Goal: Task Accomplishment & Management: Use online tool/utility

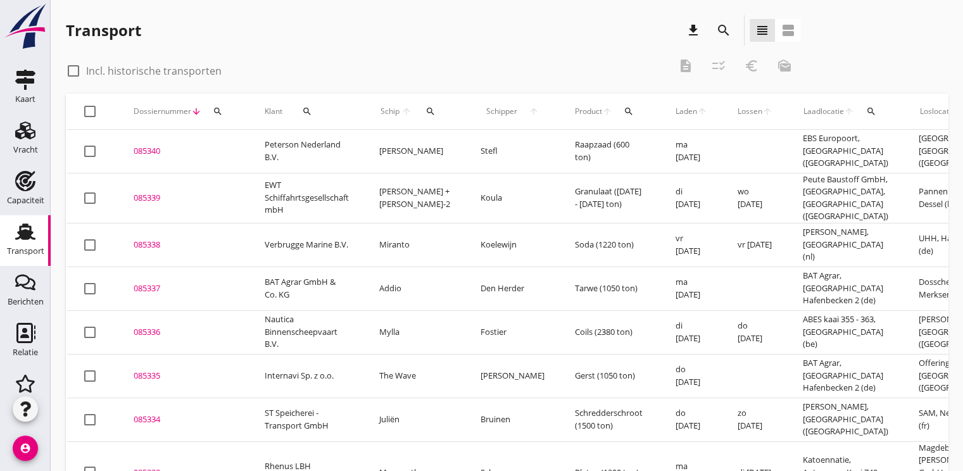
click at [218, 103] on button "search" at bounding box center [218, 111] width 23 height 23
click at [246, 144] on input "Zoeken op dossiernummer..." at bounding box center [277, 148] width 132 height 20
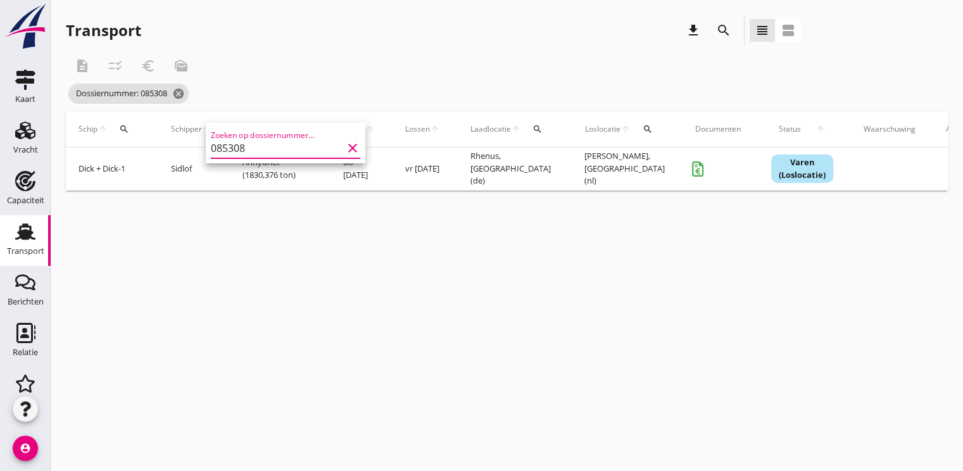
scroll to position [0, 326]
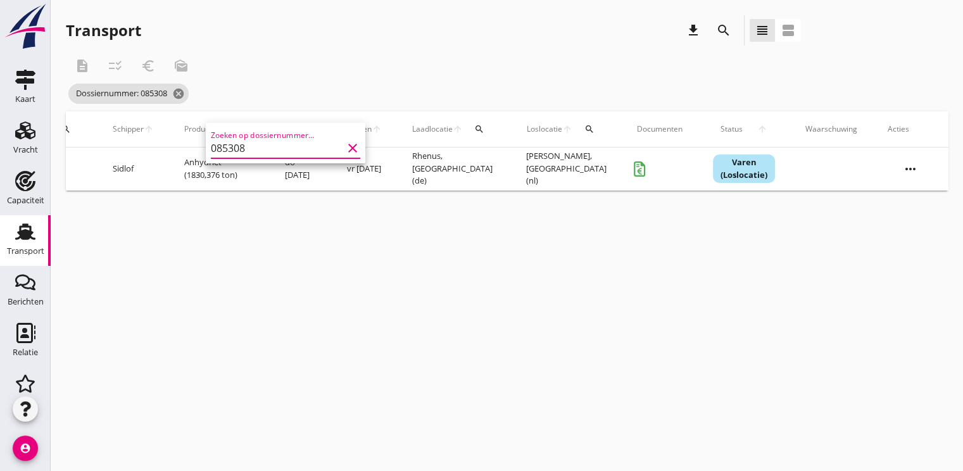
type input "085308"
click at [922, 163] on icon "more_horiz" at bounding box center [910, 168] width 35 height 35
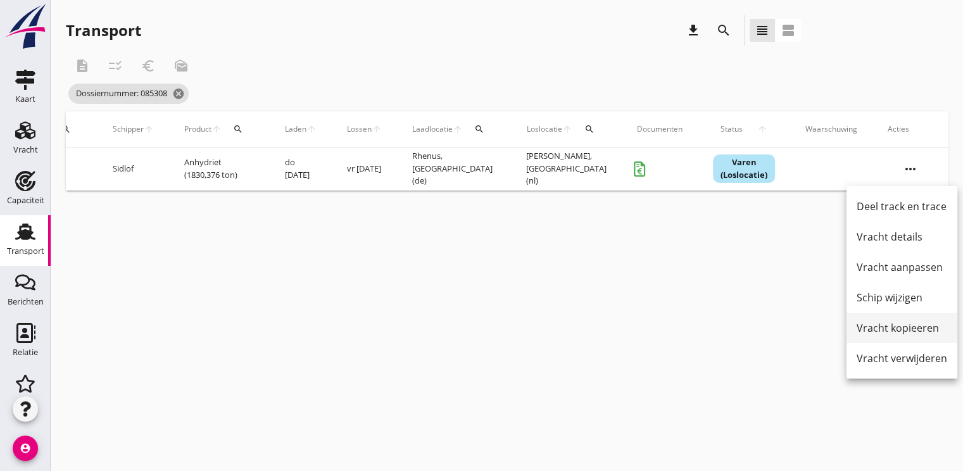
click at [905, 334] on div "Vracht kopieeren" at bounding box center [902, 328] width 91 height 15
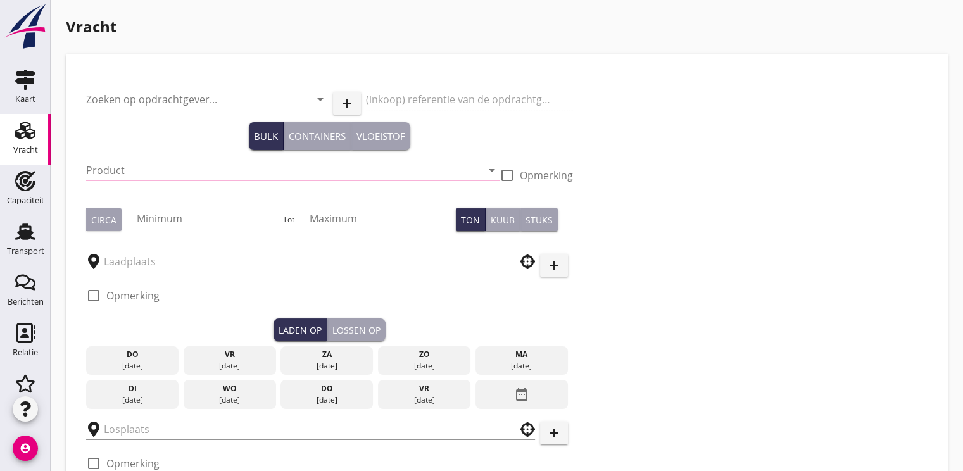
type input "Verbrugge Marine B.V."
type input "Anhydriet (6334)"
type input "1850"
type input "1900"
type input "Rhenus"
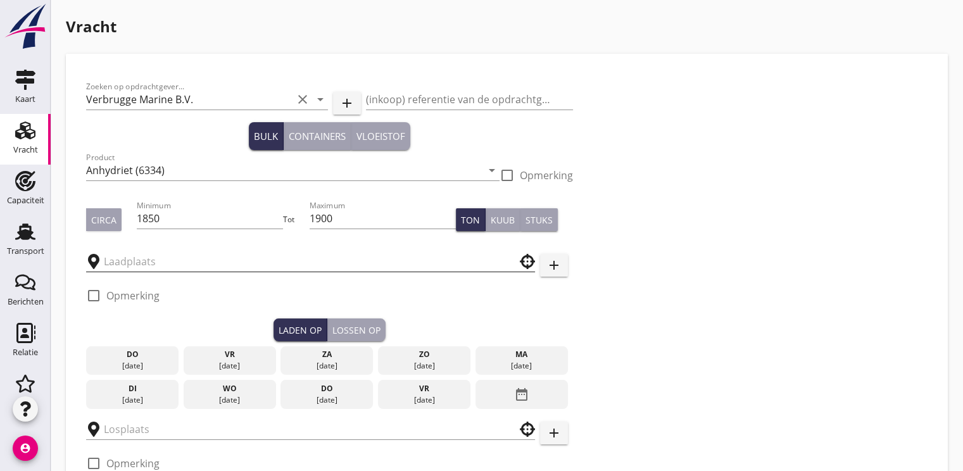
type input "Verbrugge"
checkbox input "true"
type input "17"
radio input "false"
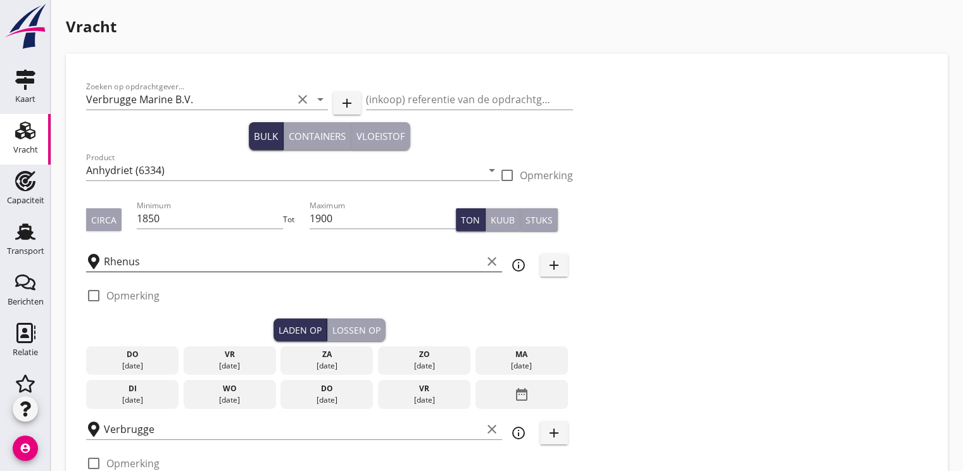
radio input "false"
checkbox input "true"
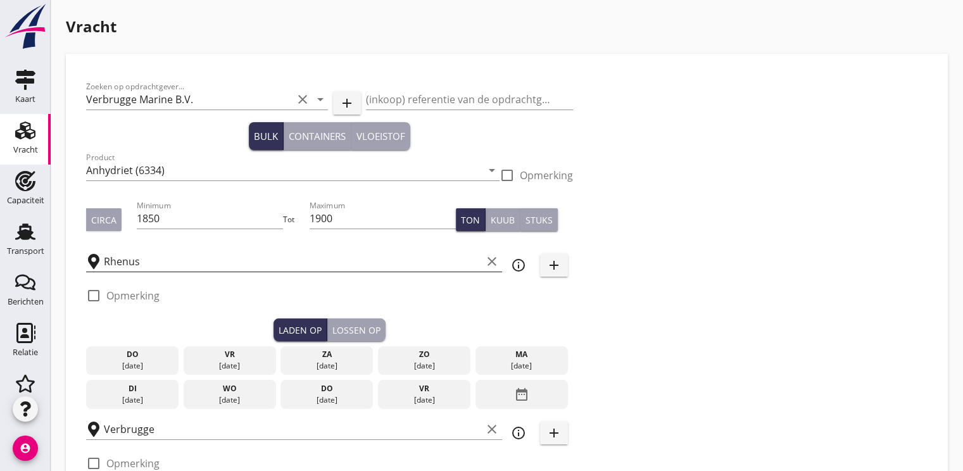
type input "48"
type input "18"
radio input "false"
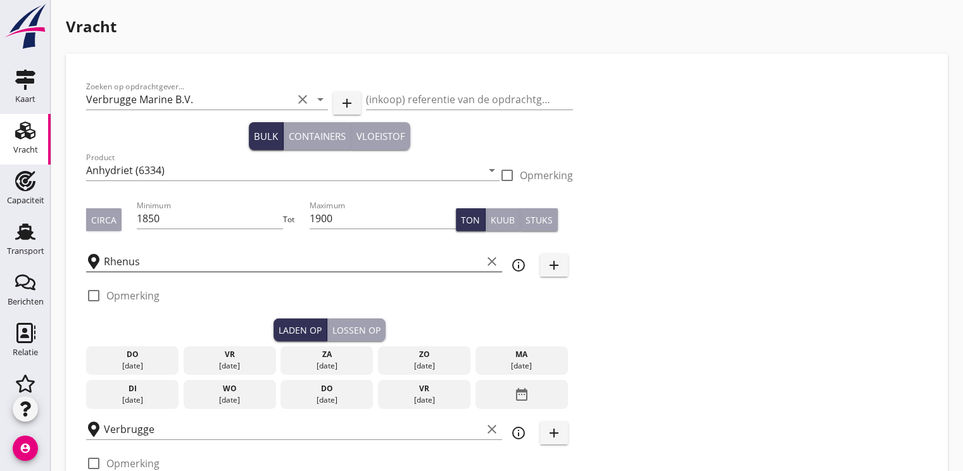
checkbox input "true"
type input "24"
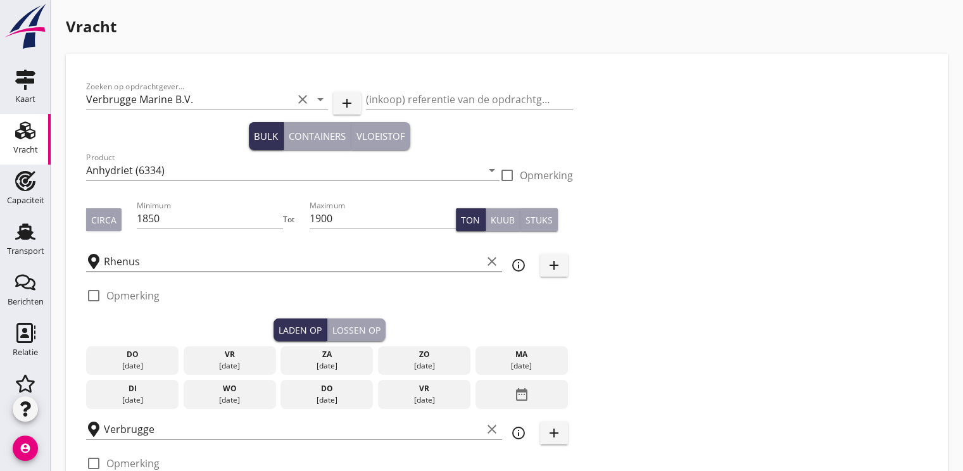
type input "2"
type input "21"
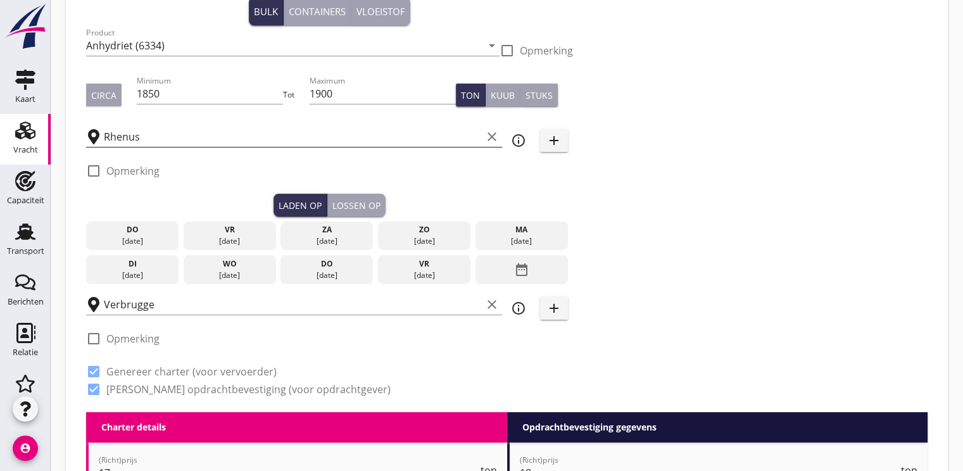
scroll to position [127, 0]
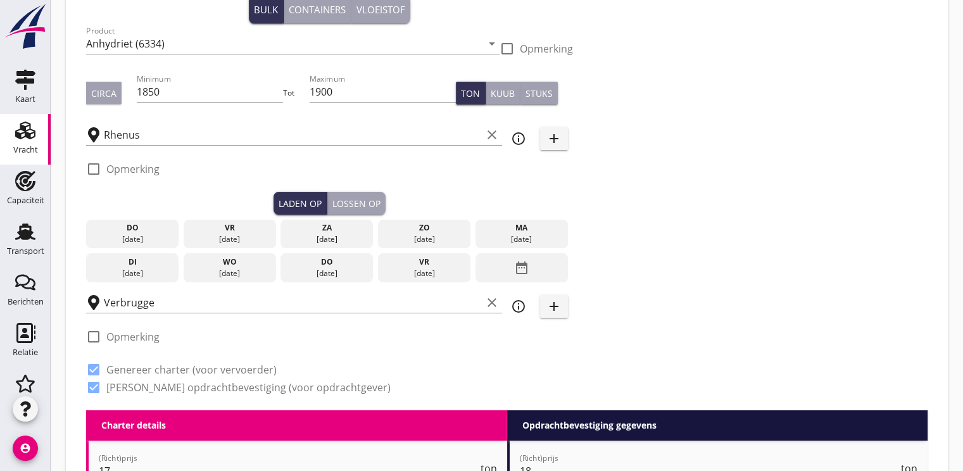
click at [534, 264] on div "date_range" at bounding box center [522, 267] width 92 height 29
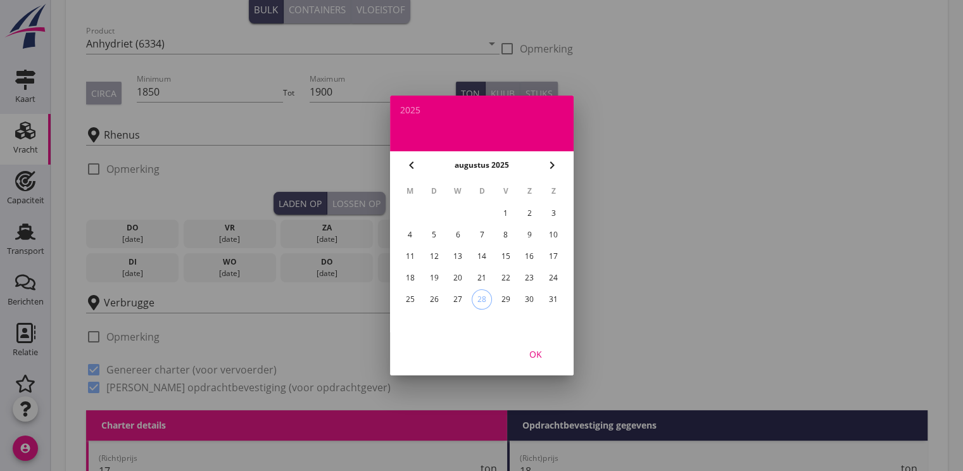
click at [551, 169] on icon "chevron_right" at bounding box center [552, 165] width 15 height 15
click at [504, 236] on div "12" at bounding box center [505, 235] width 20 height 20
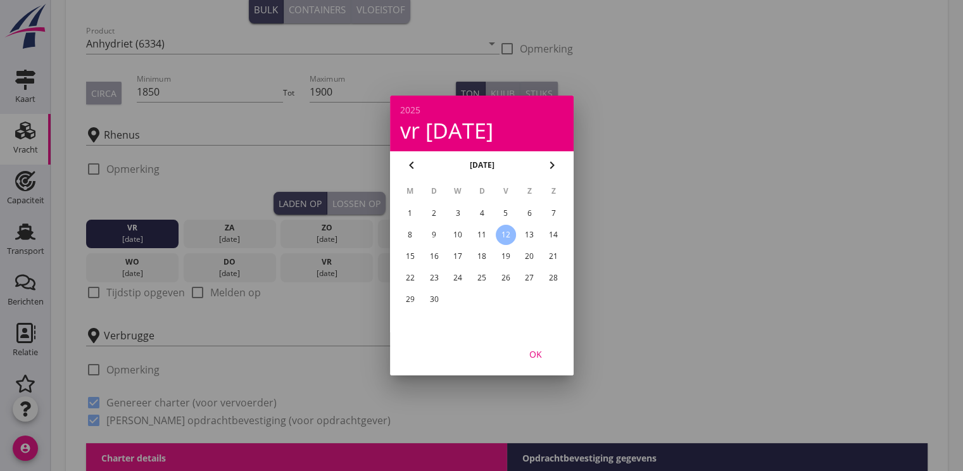
click at [542, 352] on div "OK" at bounding box center [535, 354] width 35 height 13
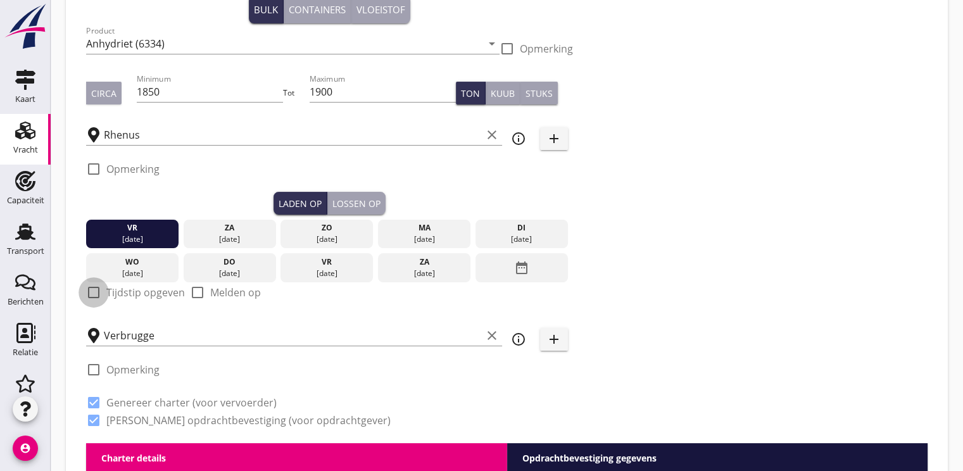
click at [92, 286] on div at bounding box center [94, 293] width 22 height 22
checkbox input "true"
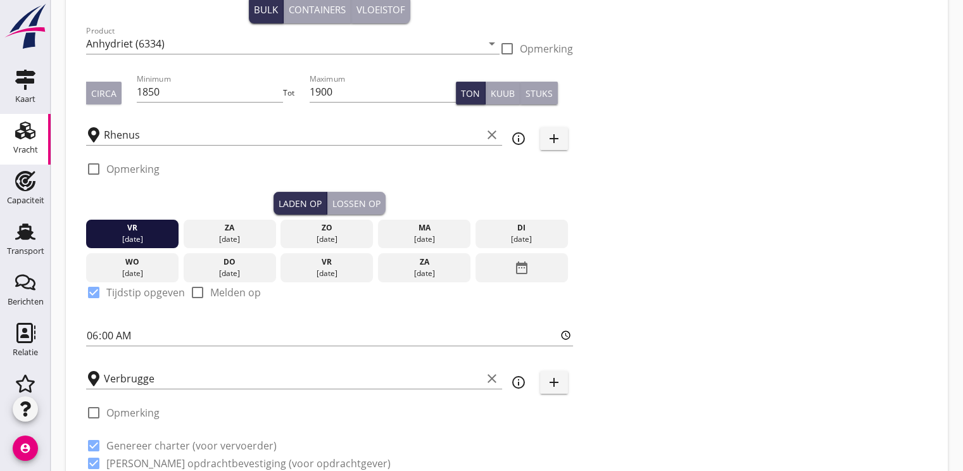
click at [370, 209] on div "Lossen op" at bounding box center [357, 203] width 48 height 13
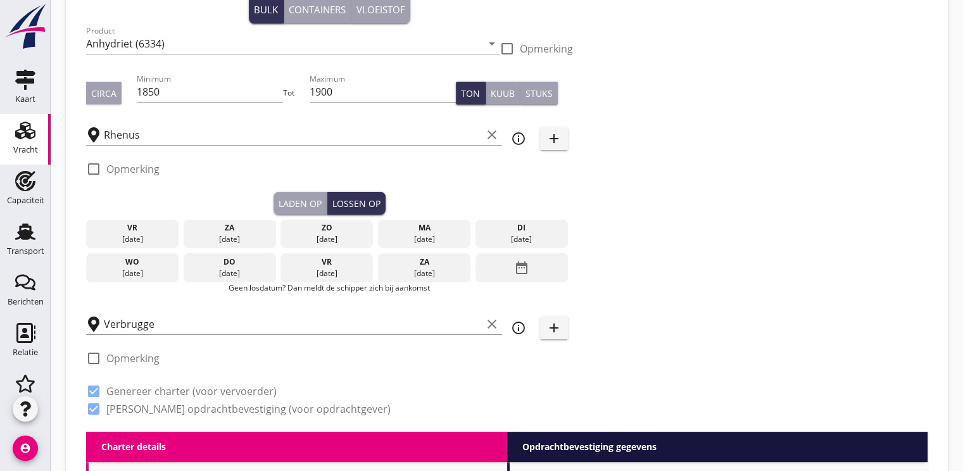
click at [317, 267] on div "vr" at bounding box center [327, 262] width 86 height 11
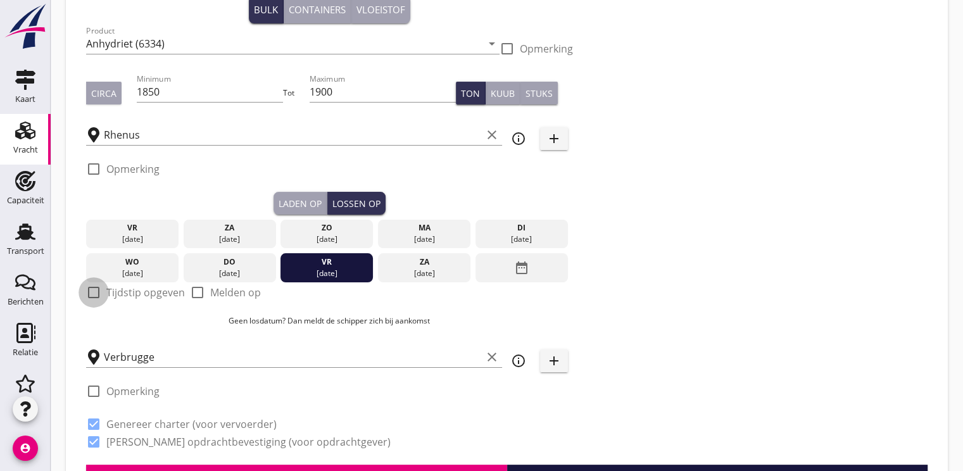
click at [94, 288] on div at bounding box center [94, 293] width 22 height 22
checkbox input "true"
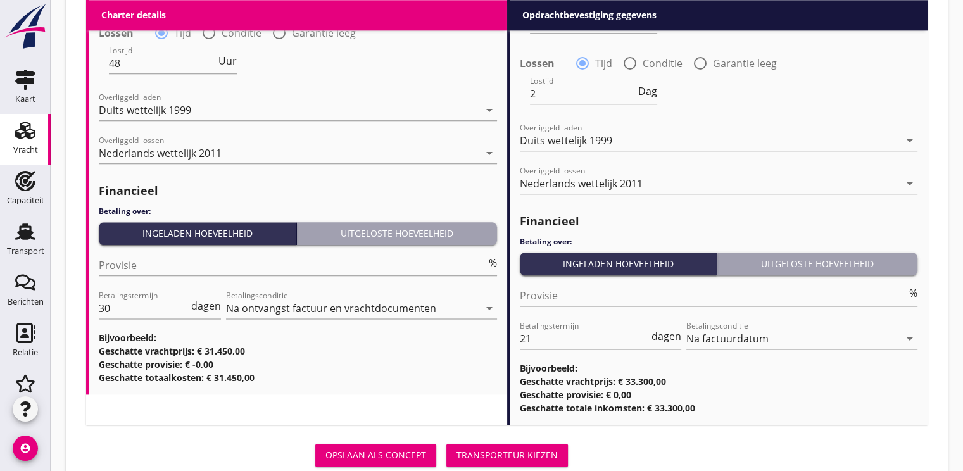
scroll to position [1541, 0]
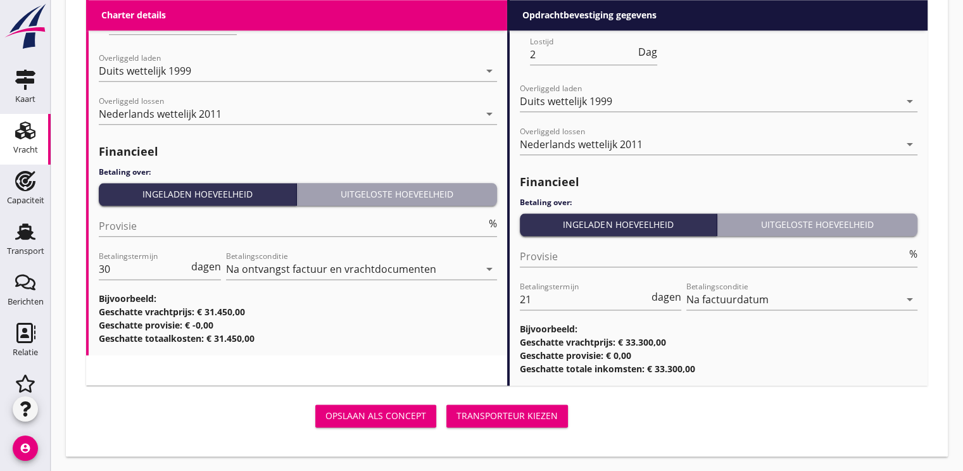
click at [500, 421] on div "Transporteur kiezen" at bounding box center [507, 415] width 101 height 13
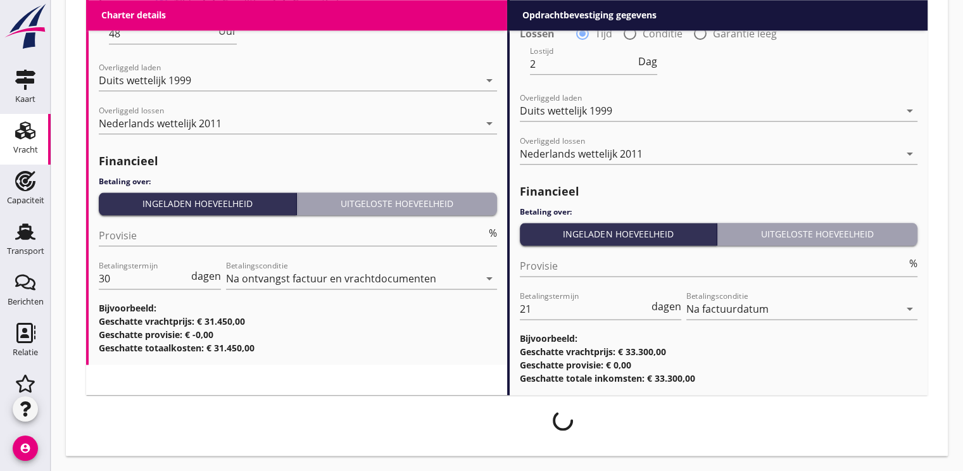
scroll to position [1530, 0]
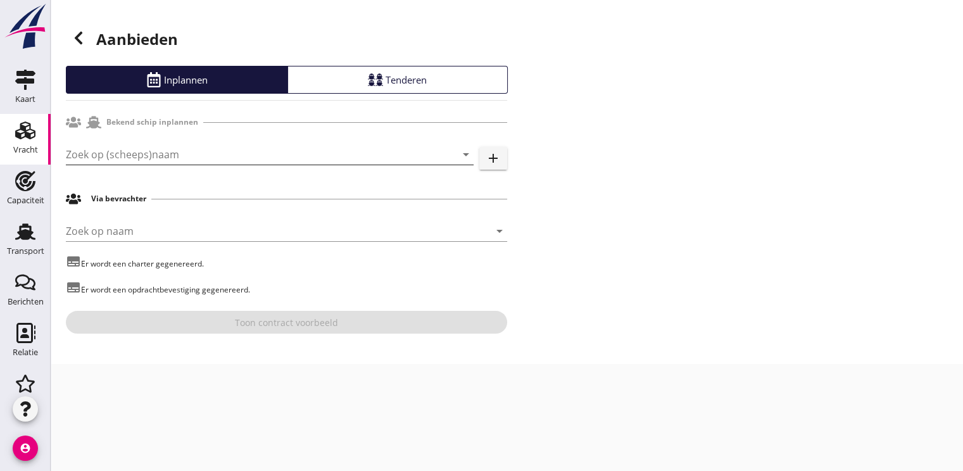
click at [137, 152] on input "Zoek op (scheeps)naam" at bounding box center [252, 154] width 372 height 20
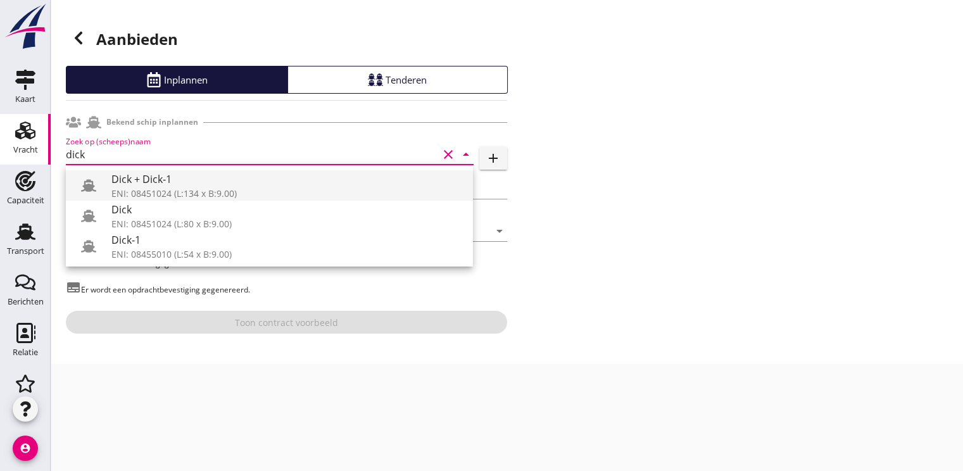
click at [161, 184] on div "Dick + Dick-1" at bounding box center [287, 179] width 352 height 15
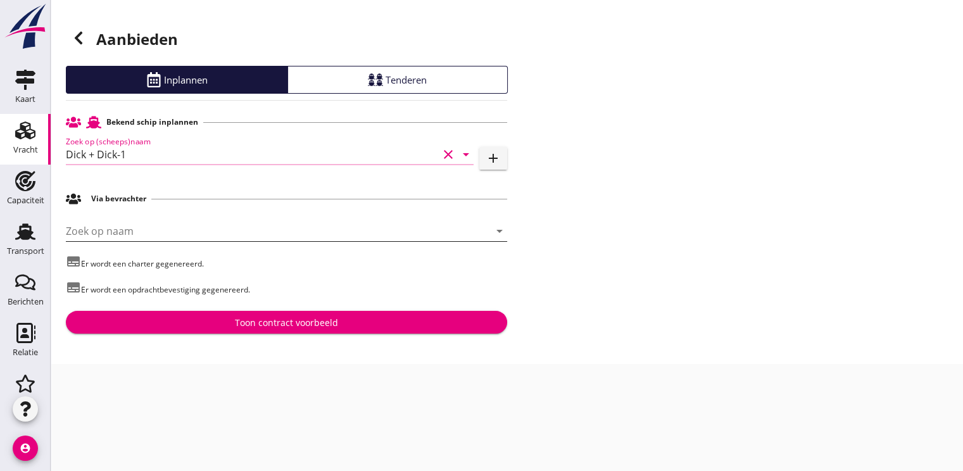
type input "Dick + Dick-1"
click at [115, 229] on input "Zoek op naam" at bounding box center [269, 231] width 406 height 20
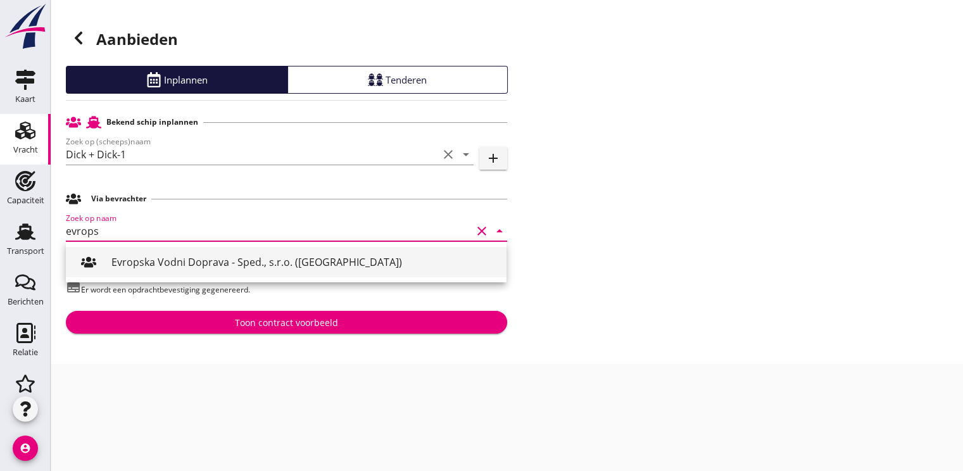
click at [189, 269] on div "Evropska Vodni Doprava - Sped., s.r.o. ([GEOGRAPHIC_DATA])" at bounding box center [303, 262] width 385 height 15
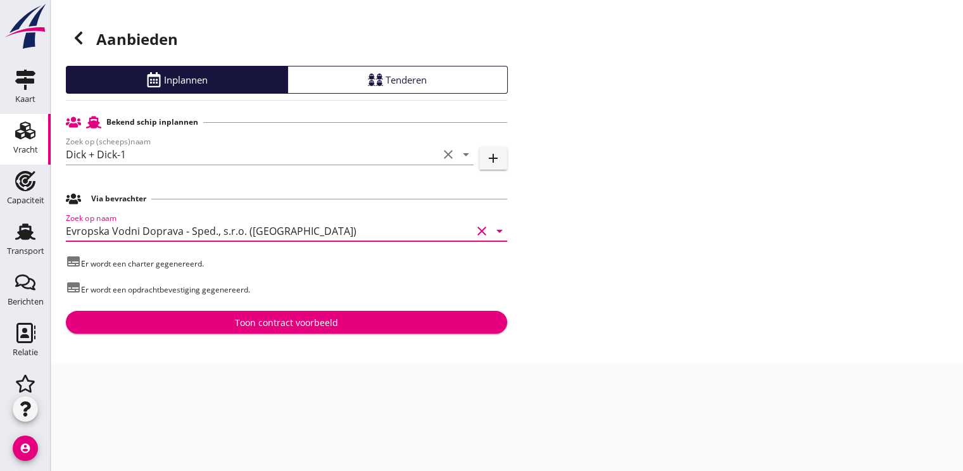
type input "Evropska Vodni Doprava - Sped., s.r.o. ([GEOGRAPHIC_DATA])"
click at [229, 326] on div "Toon contract voorbeeld" at bounding box center [286, 322] width 421 height 13
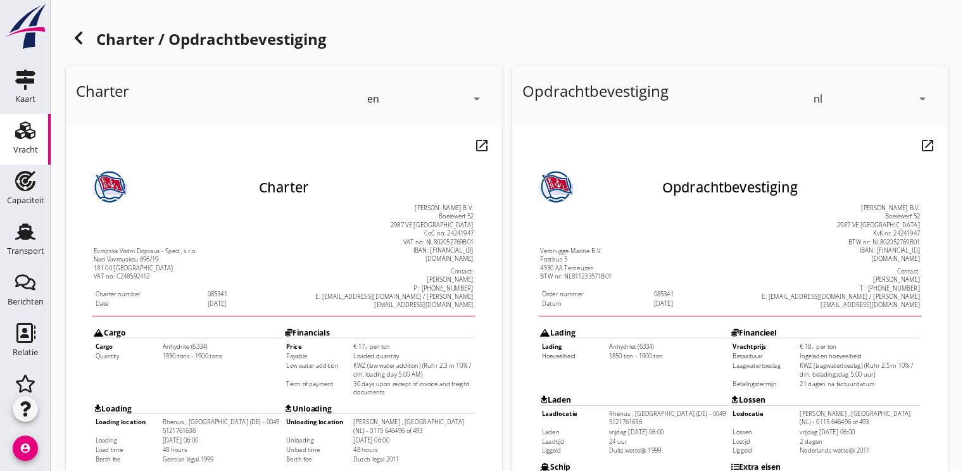
click at [478, 101] on icon "arrow_drop_down" at bounding box center [476, 98] width 15 height 15
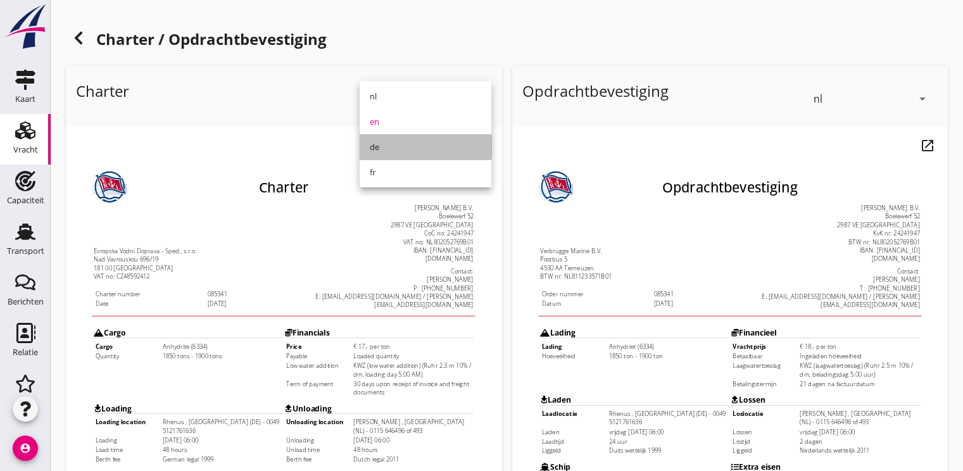
click at [386, 146] on div "de" at bounding box center [425, 146] width 111 height 15
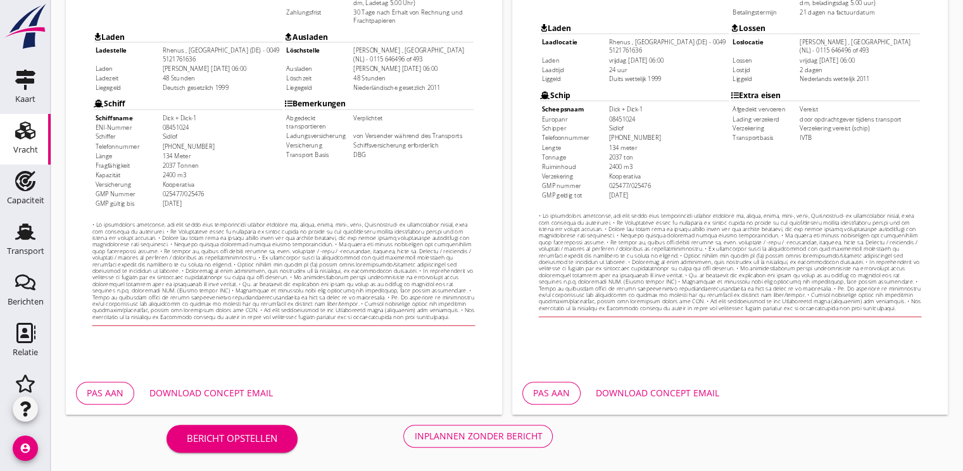
click at [220, 396] on div "Download concept email" at bounding box center [211, 392] width 124 height 13
click at [666, 366] on body "Opdracht­bevestiging [PERSON_NAME] Marine B.V. Postbus 5 4530 AA Terneuzen BTW …" at bounding box center [738, 80] width 442 height 618
click at [654, 391] on div "Download concept email" at bounding box center [658, 392] width 124 height 13
click at [524, 436] on div "Inplannen zonder bericht" at bounding box center [478, 435] width 128 height 13
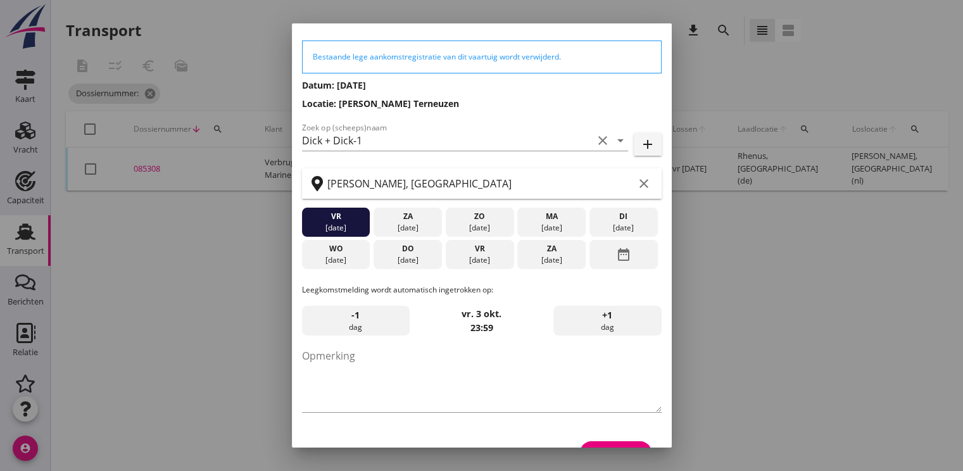
scroll to position [66, 0]
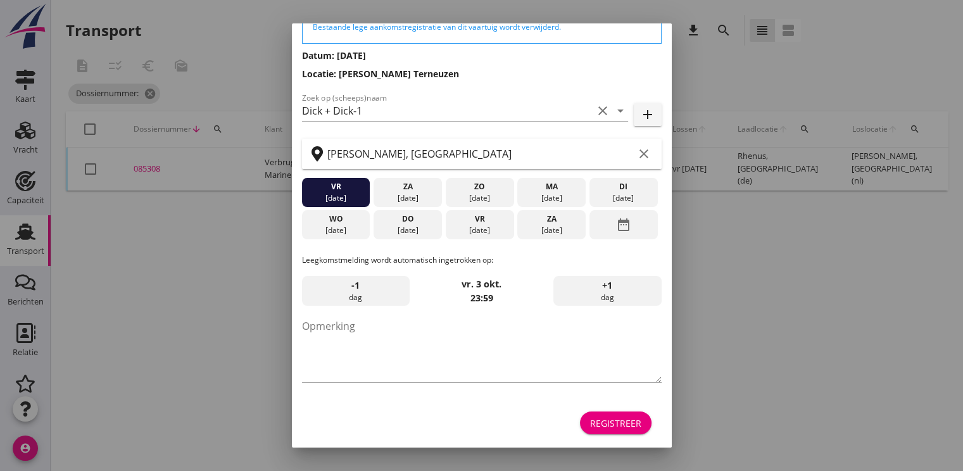
click at [609, 414] on button "Registreer" at bounding box center [616, 423] width 72 height 23
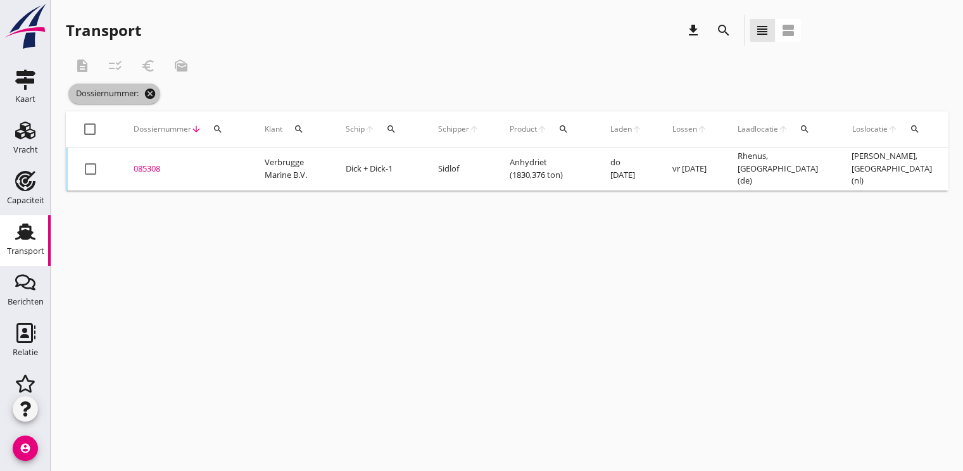
click at [153, 95] on icon "cancel" at bounding box center [150, 93] width 13 height 13
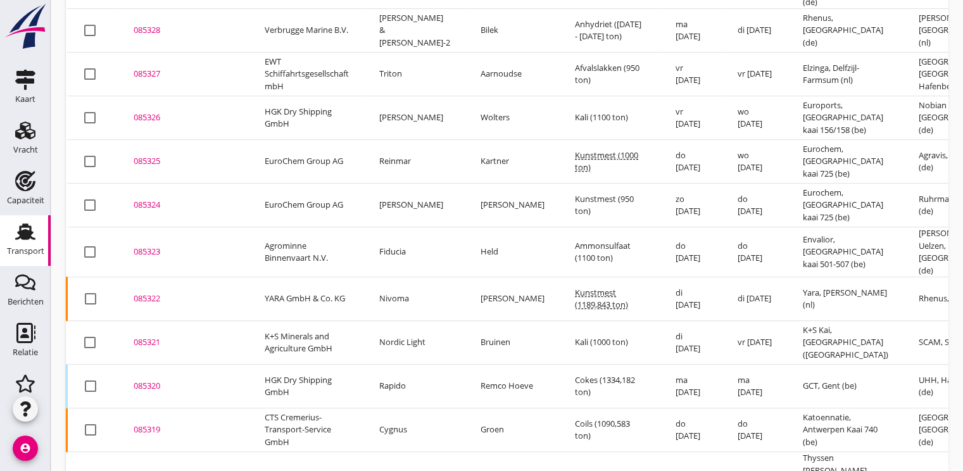
scroll to position [776, 0]
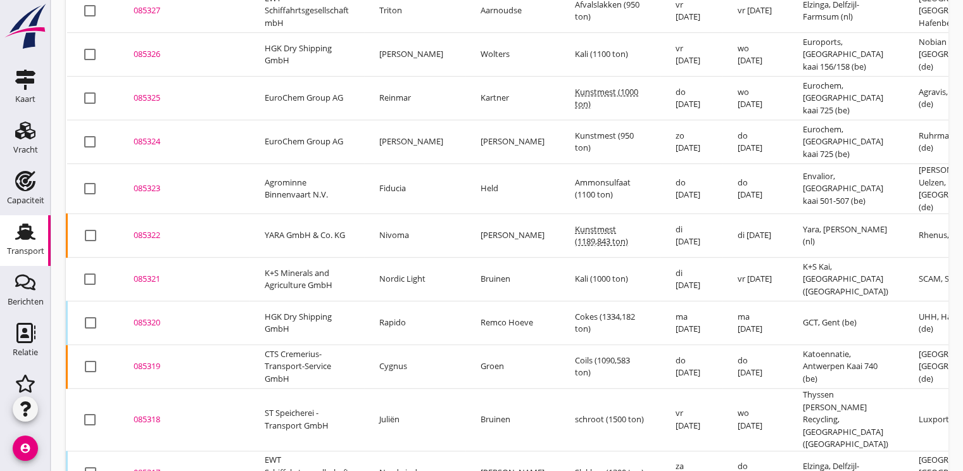
click at [155, 360] on div "085319" at bounding box center [184, 366] width 101 height 13
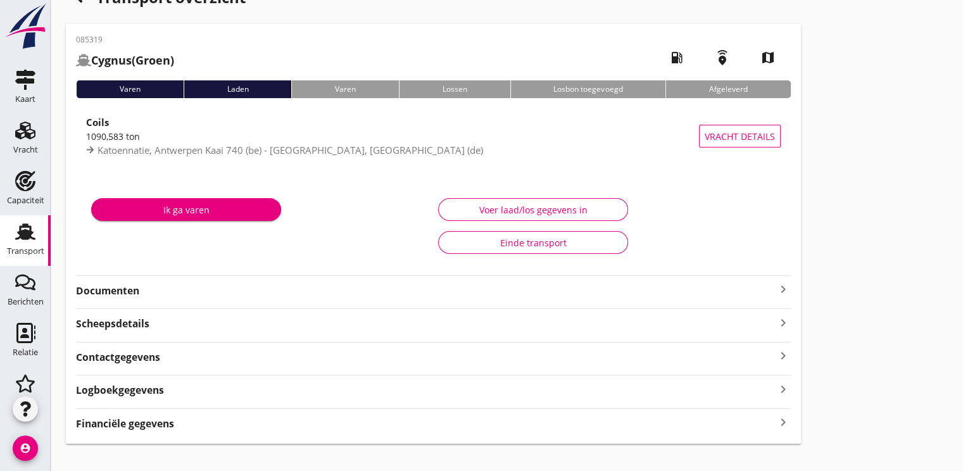
scroll to position [49, 0]
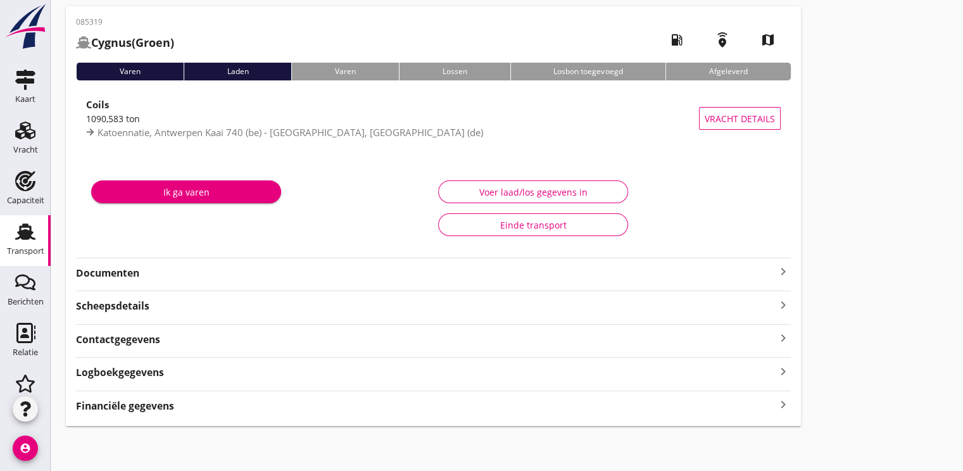
click at [124, 403] on strong "Financiële gegevens" at bounding box center [125, 406] width 98 height 15
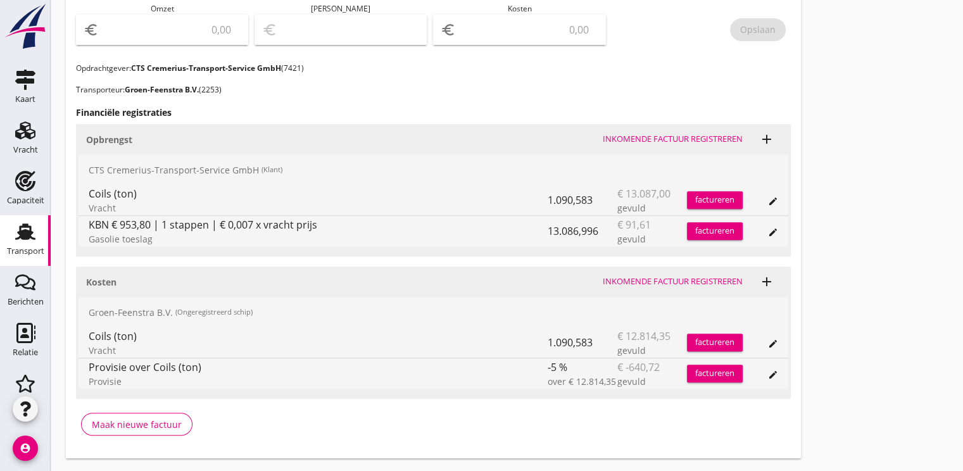
scroll to position [493, 0]
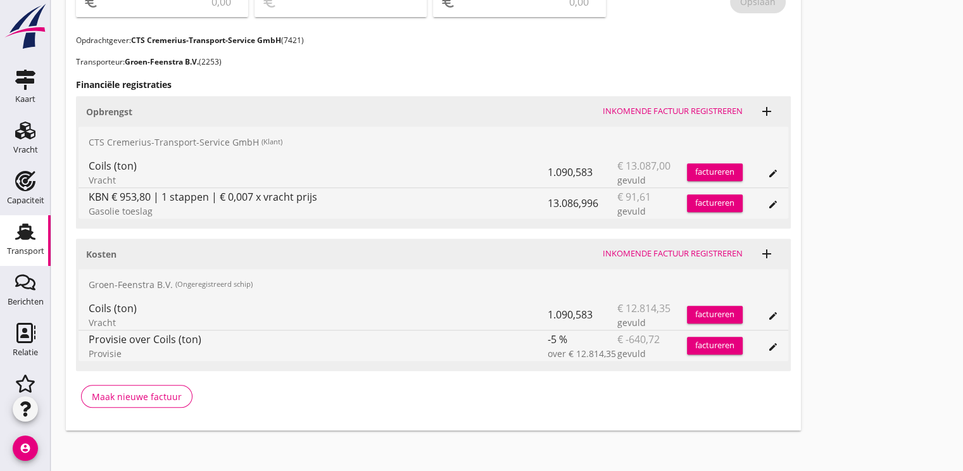
click at [708, 201] on div "factureren" at bounding box center [715, 203] width 56 height 13
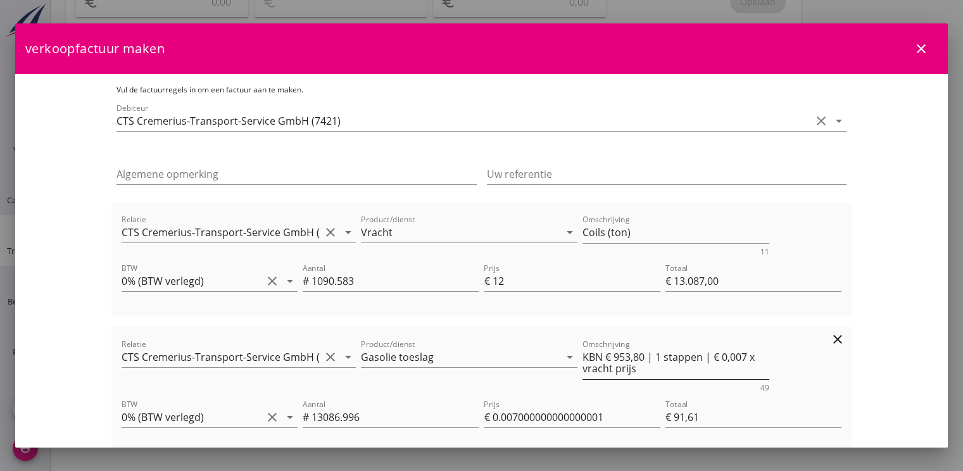
scroll to position [160, 0]
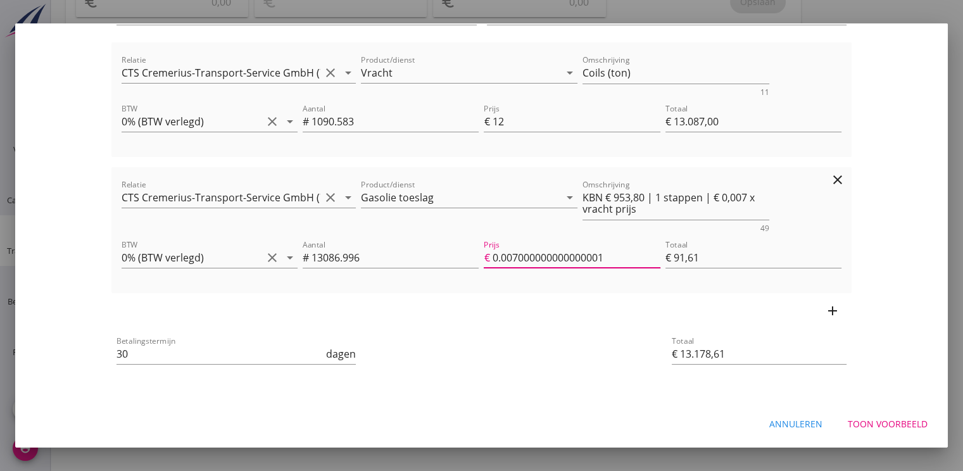
click at [611, 264] on input "0.007000000000000001" at bounding box center [576, 258] width 168 height 20
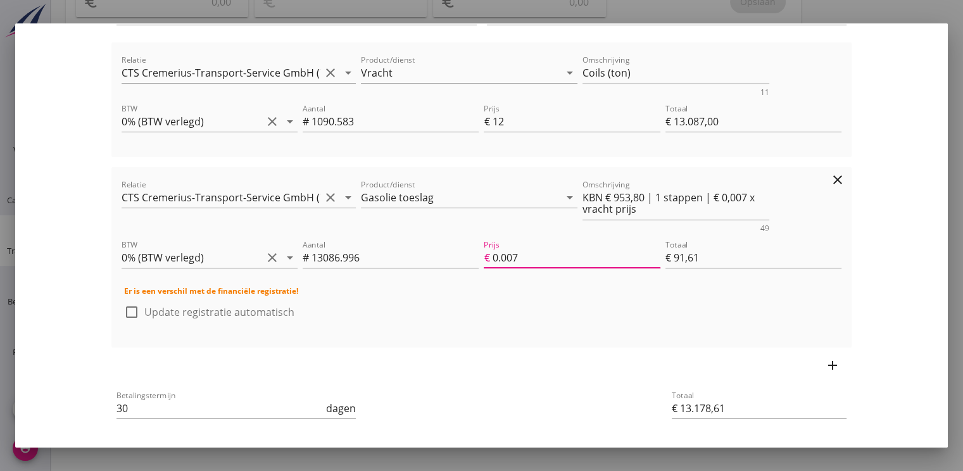
type input "0"
type input "€ 0,00"
type input "€ 13.087,00"
type input "-0.01"
type input "€ -130,87"
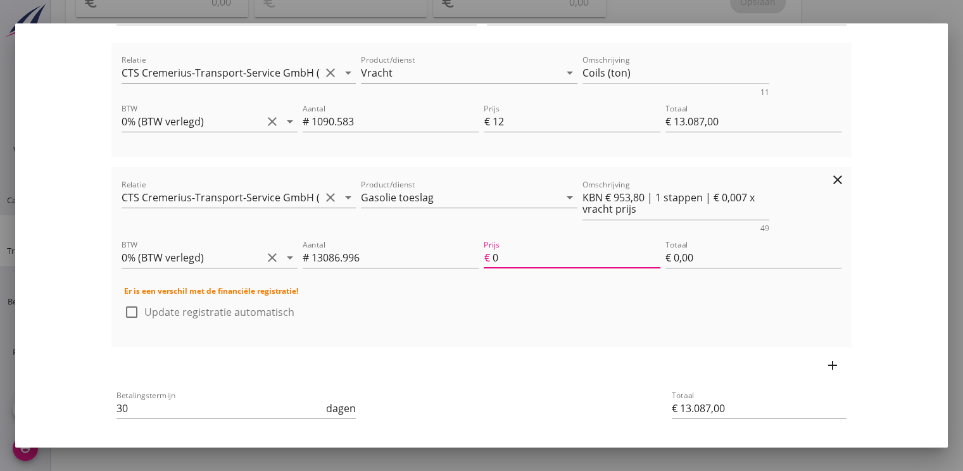
type input "€ 12.956,13"
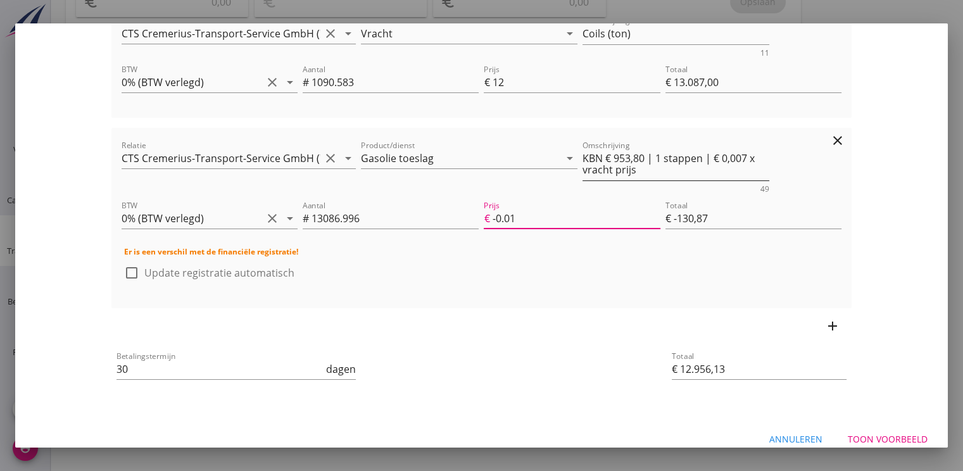
scroll to position [214, 0]
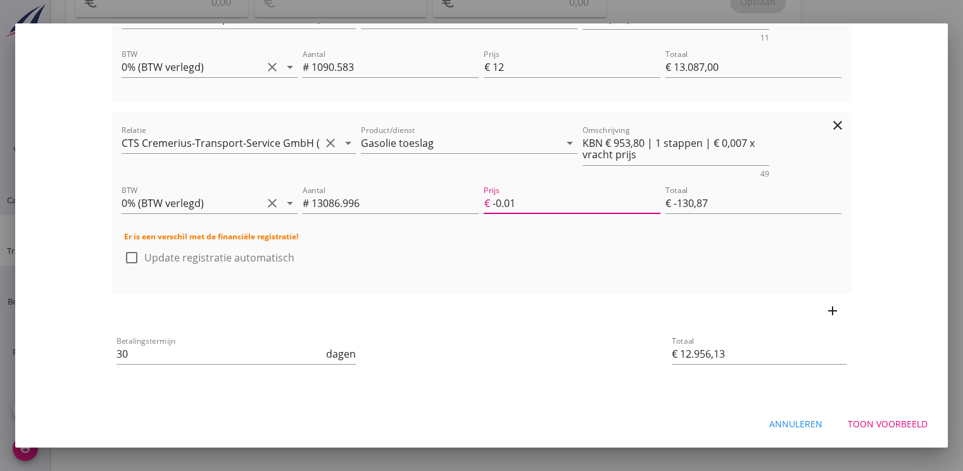
type input "-0.0"
type input "€ -0,00"
type input "€ 13.087,00"
type input "-0.07"
type input "€ -916,09"
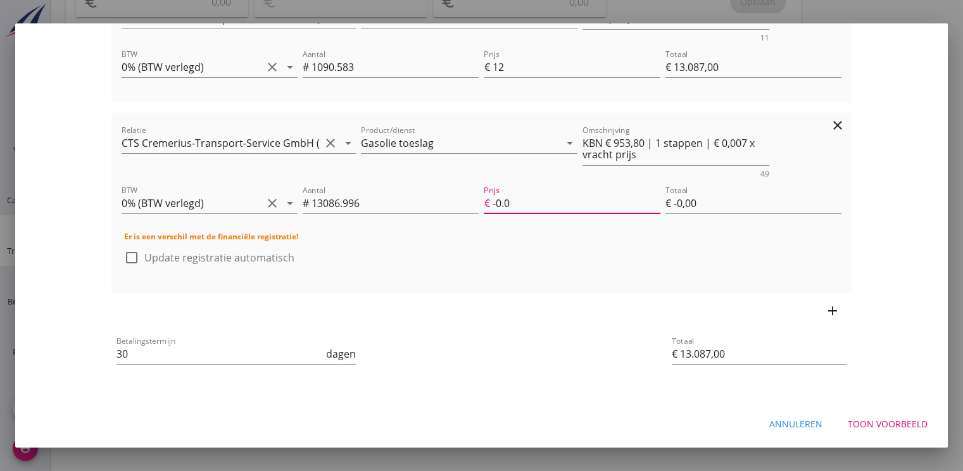
type input "€ 12.170,91"
type input "-0.07"
drag, startPoint x: 874, startPoint y: 421, endPoint x: 668, endPoint y: 431, distance: 206.1
click at [670, 431] on div "Annuleren Toon voorbeeld" at bounding box center [481, 423] width 933 height 43
click at [777, 416] on button "Annuleren" at bounding box center [795, 423] width 73 height 23
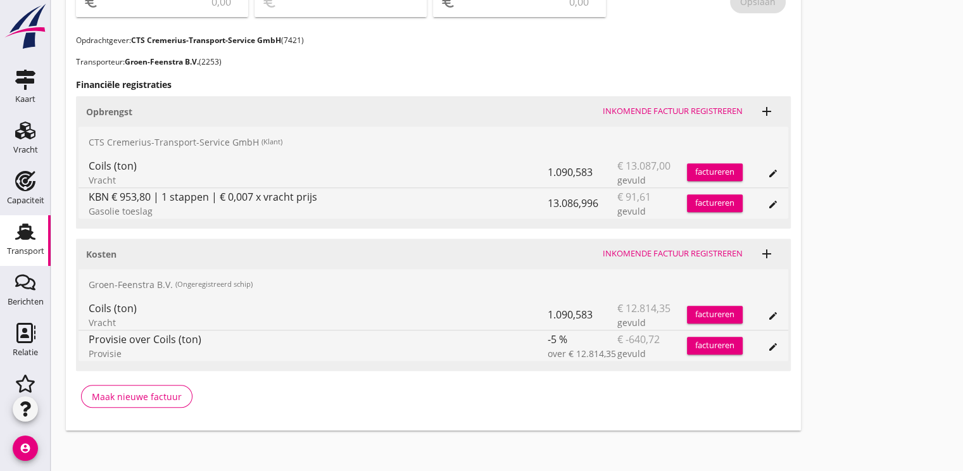
click at [712, 203] on div "factureren" at bounding box center [715, 203] width 56 height 13
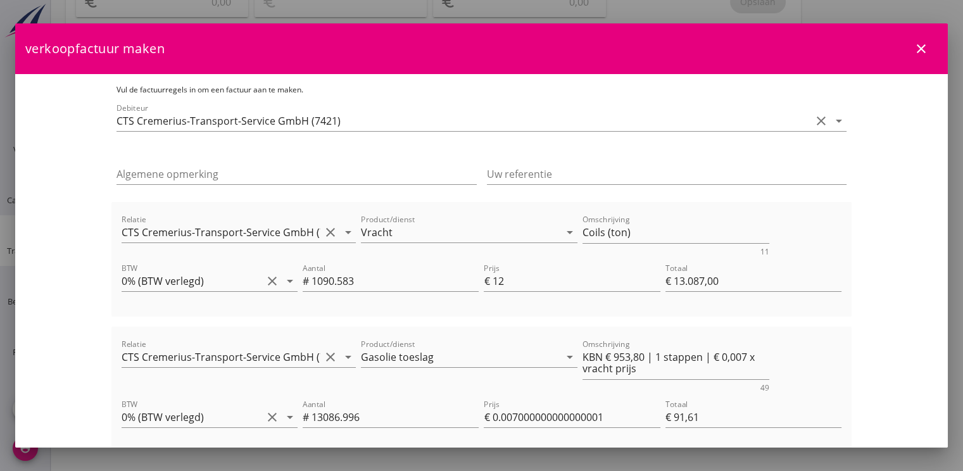
scroll to position [63, 0]
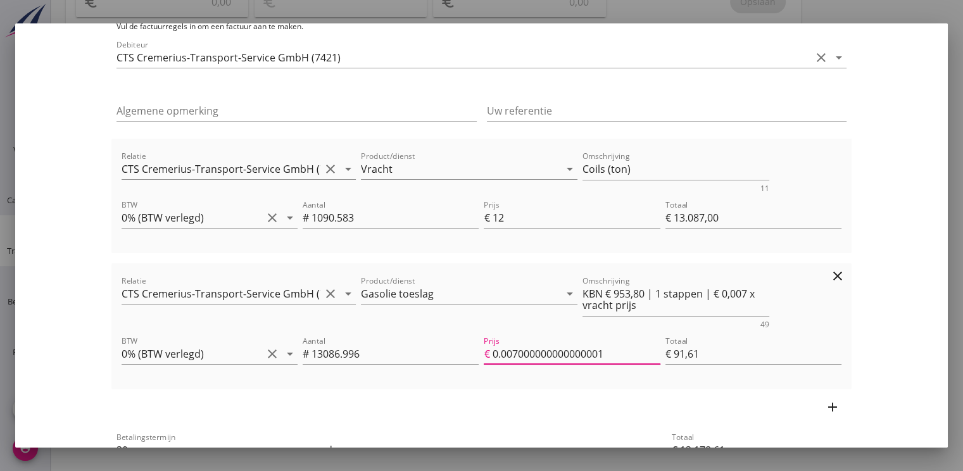
click at [609, 357] on input "0.007000000000000001" at bounding box center [576, 354] width 168 height 20
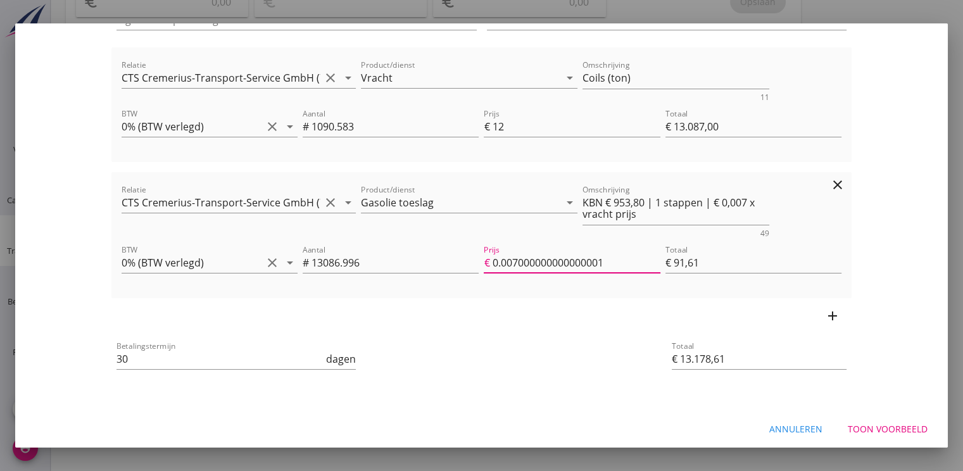
scroll to position [160, 0]
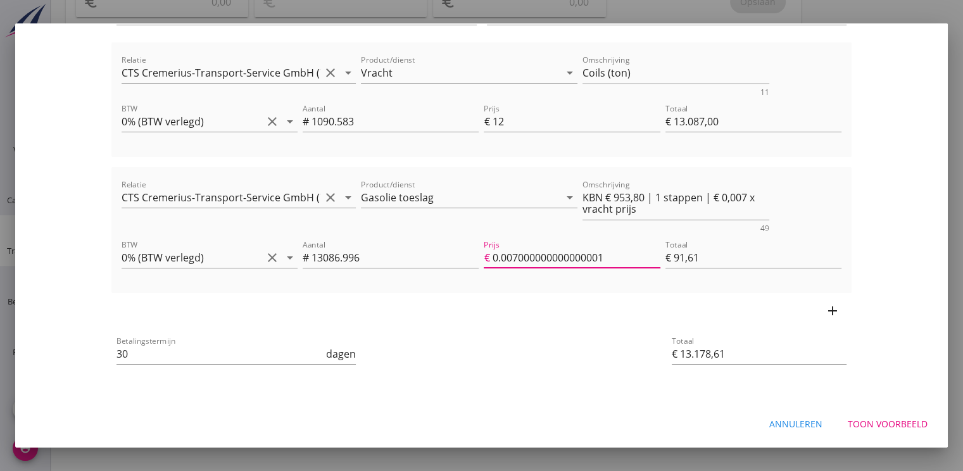
click at [891, 431] on button "Toon voorbeeld" at bounding box center [888, 423] width 100 height 23
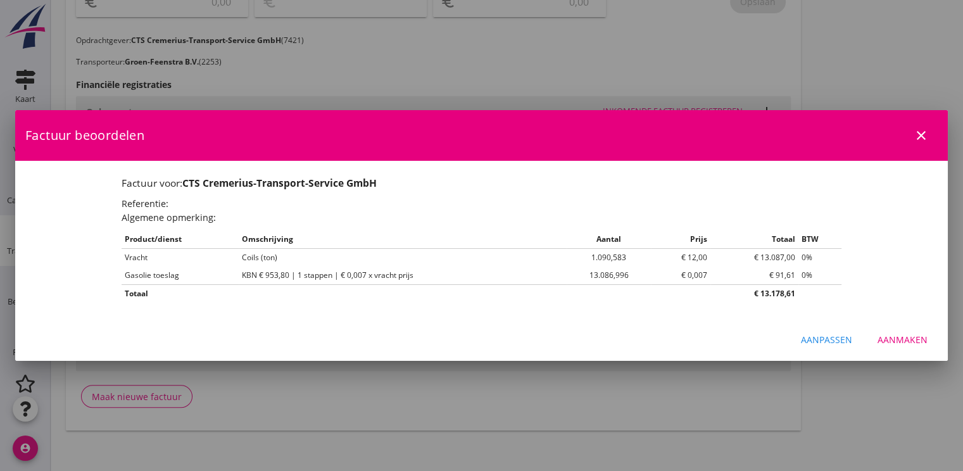
scroll to position [0, 0]
click at [905, 345] on div "Aanmaken" at bounding box center [903, 339] width 50 height 13
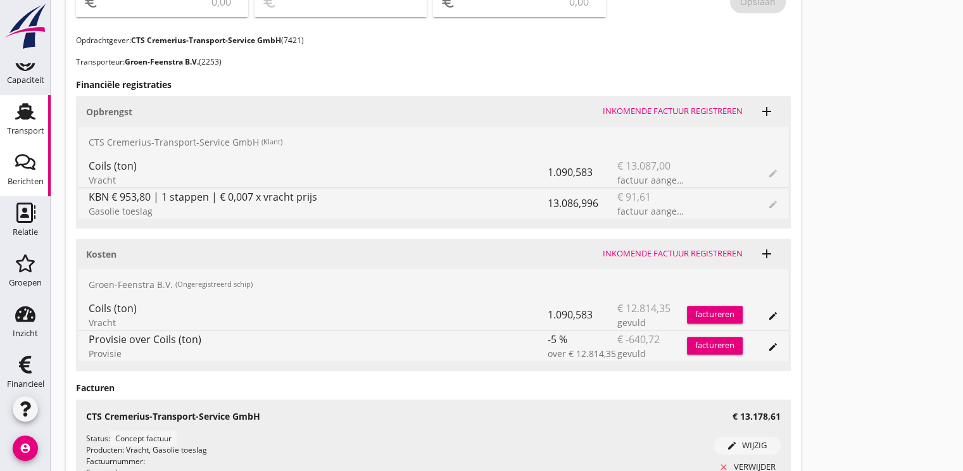
scroll to position [129, 0]
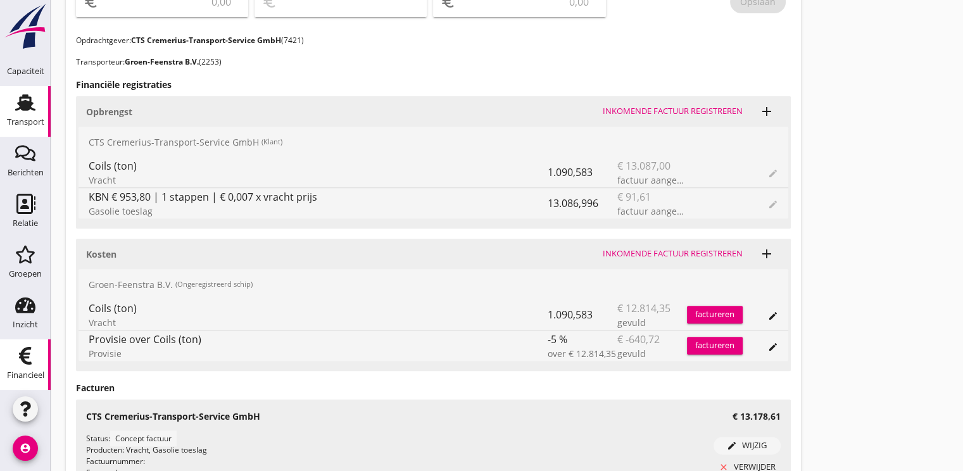
click at [24, 358] on use at bounding box center [25, 356] width 13 height 18
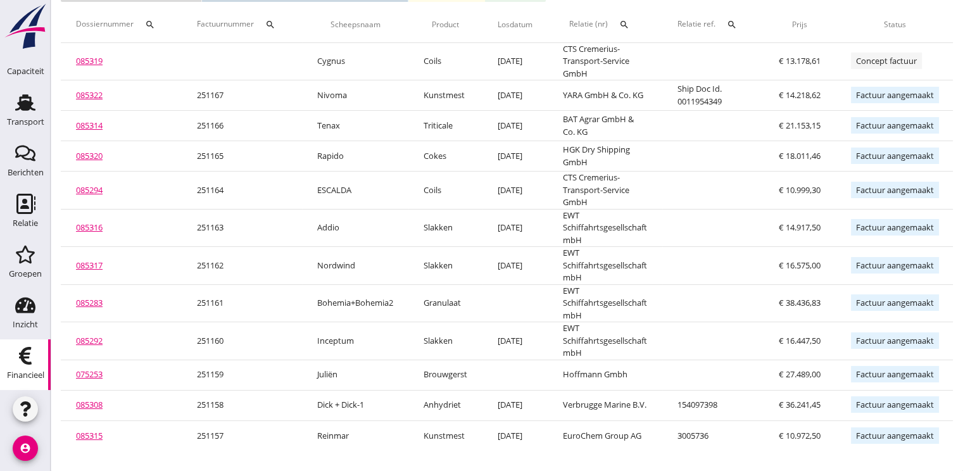
scroll to position [0, 143]
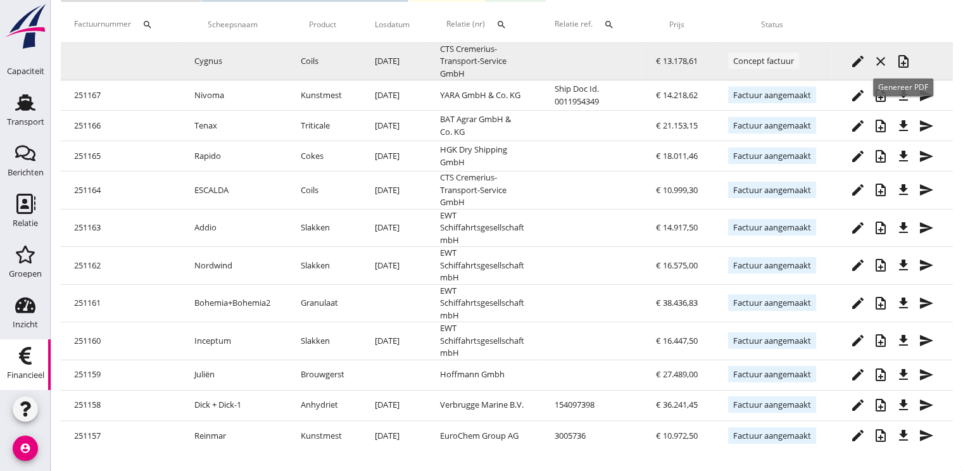
click at [904, 54] on icon "note_add" at bounding box center [903, 61] width 15 height 15
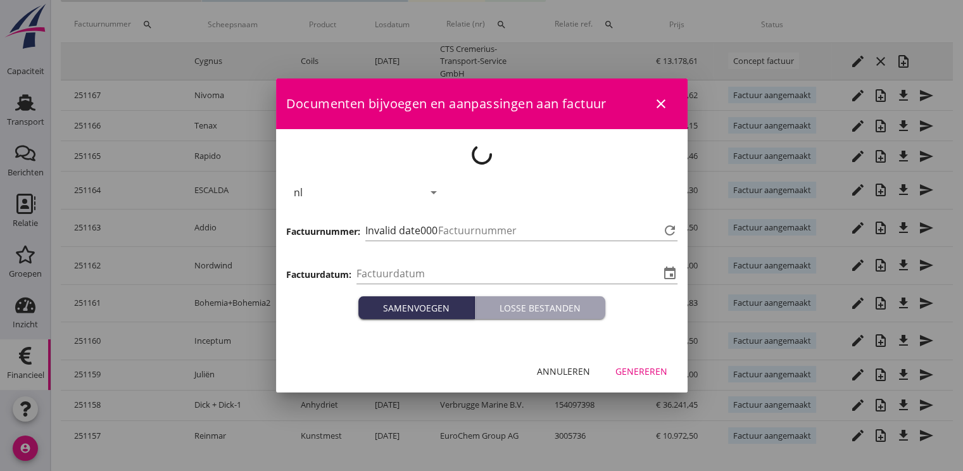
type input "[DATE]"
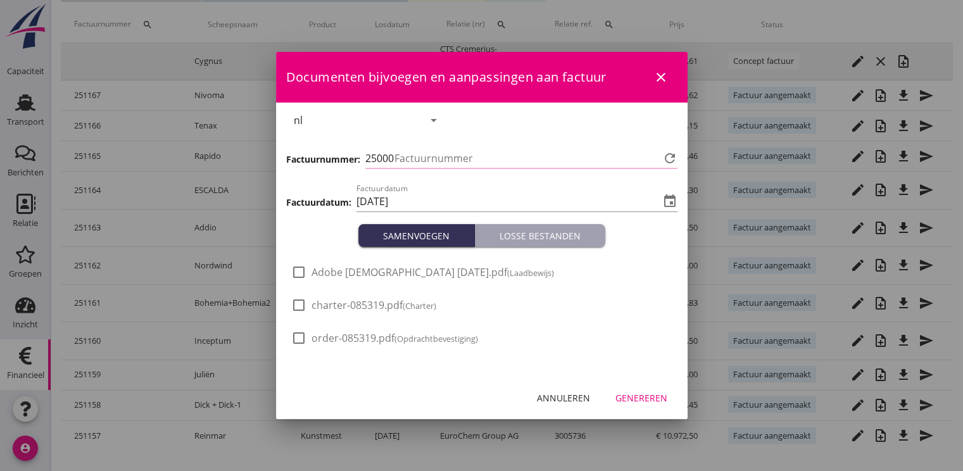
type input "1168"
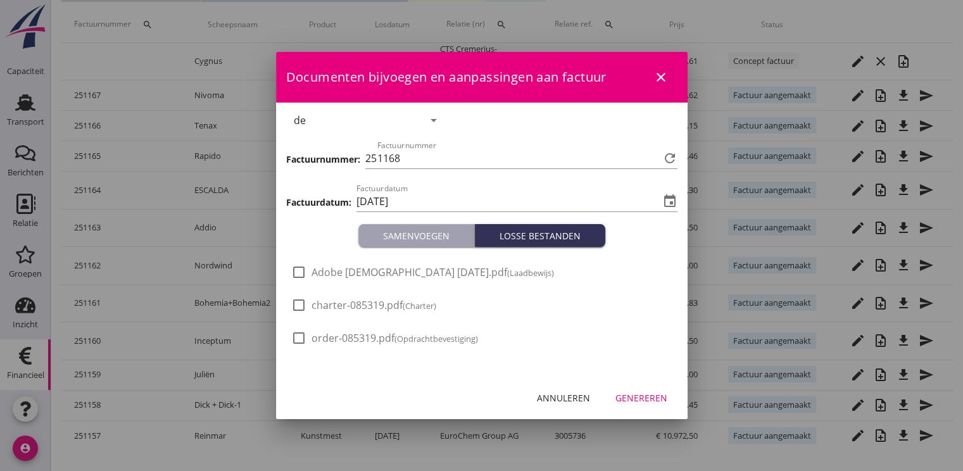
click at [645, 397] on div "Genereren" at bounding box center [642, 397] width 52 height 13
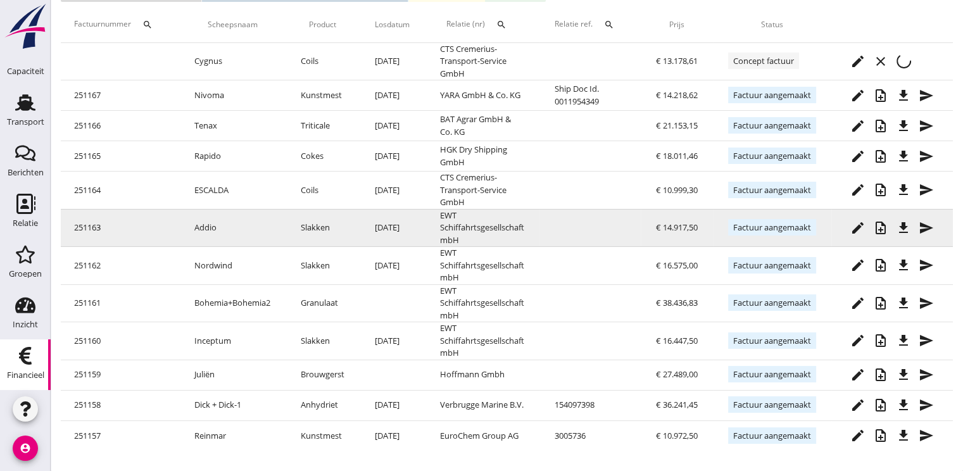
scroll to position [0, 0]
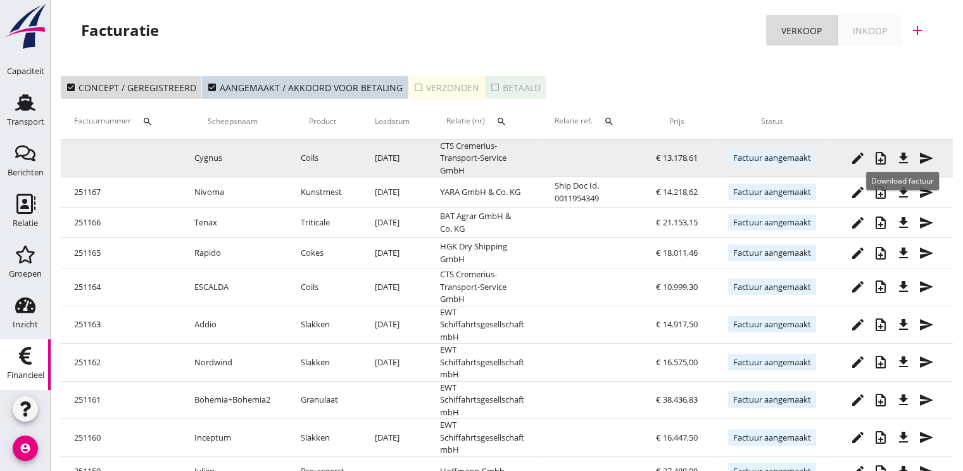
click at [898, 160] on icon "file_download" at bounding box center [903, 158] width 15 height 15
